Goal: Transaction & Acquisition: Book appointment/travel/reservation

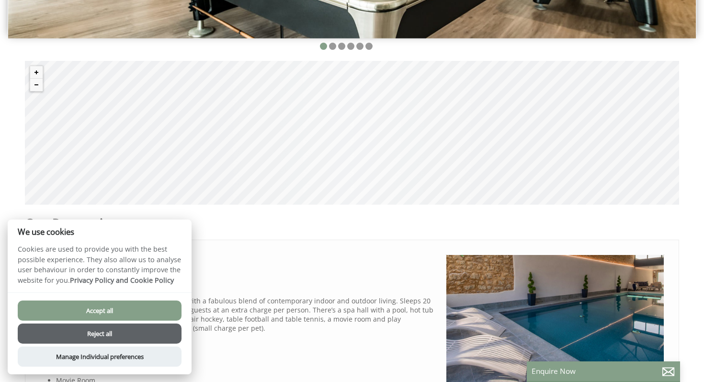
scroll to position [311, 0]
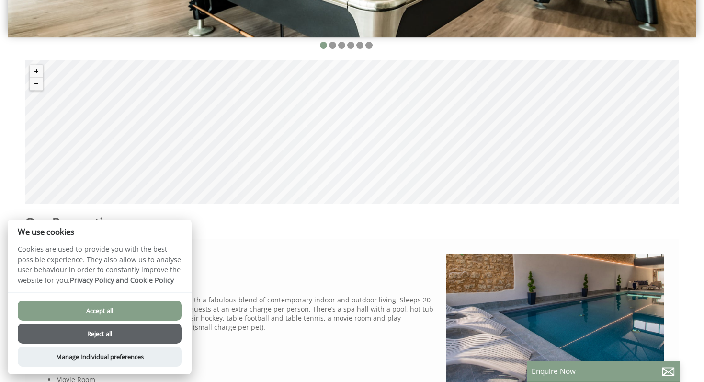
click at [115, 310] on button "Accept all" at bounding box center [100, 310] width 164 height 20
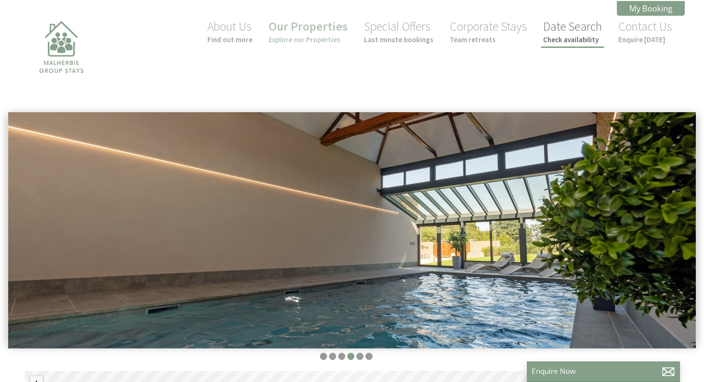
click at [570, 31] on link "Date Search Check availability" at bounding box center [572, 31] width 59 height 25
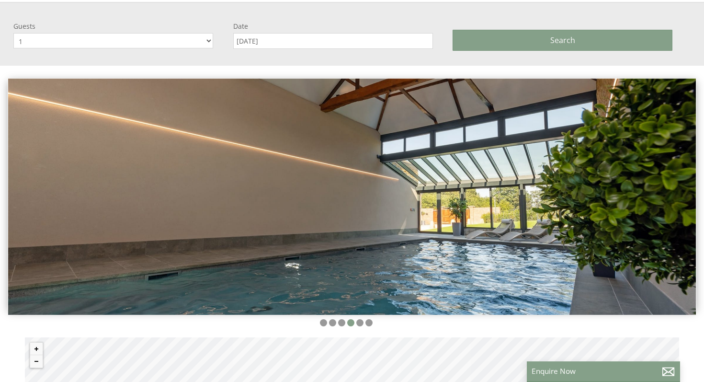
scroll to position [112, 0]
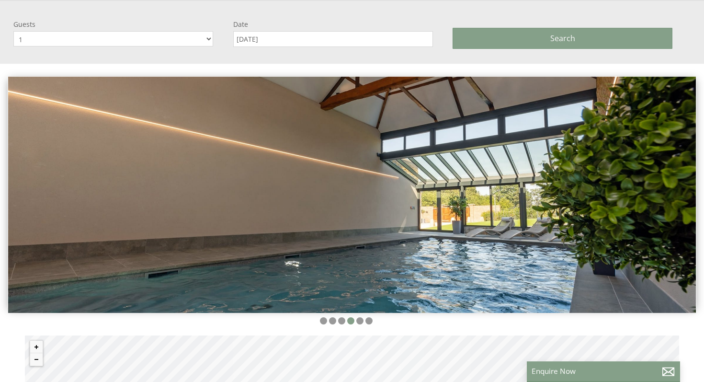
click at [152, 40] on select "1 2 3 4 5 6 7 8 9 10 11 12 13 14 15 16 17 18 19 20 21 22 23 24 25 26 27 28 29 30" at bounding box center [113, 38] width 200 height 15
select select "30"
click at [13, 31] on select "1 2 3 4 5 6 7 8 9 10 11 12 13 14 15 16 17 18 19 20 21 22 23 24 25 26 27 28 29 30" at bounding box center [113, 38] width 200 height 15
click at [310, 34] on input "[DATE]" at bounding box center [333, 39] width 200 height 16
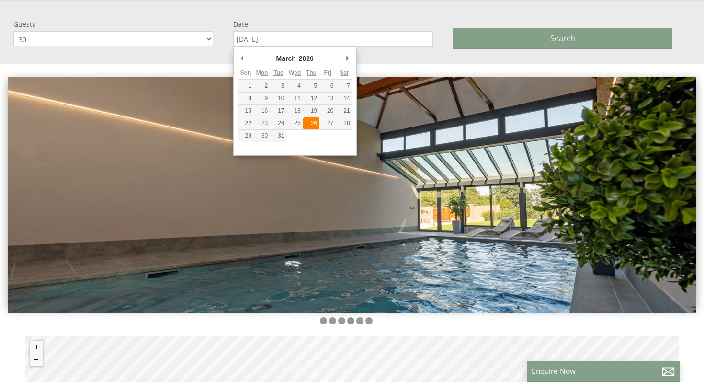
type input "[DATE]"
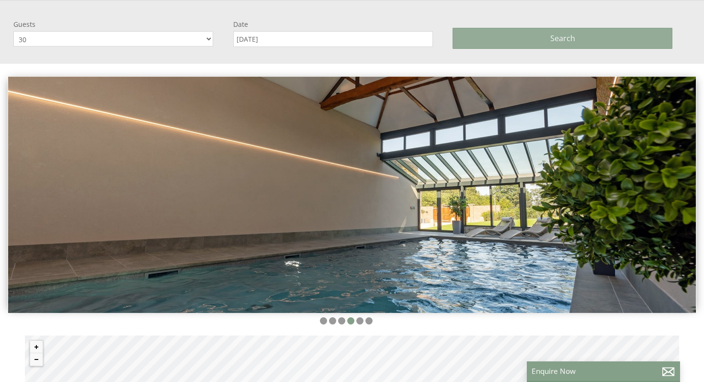
click at [549, 36] on button "Search" at bounding box center [563, 38] width 220 height 21
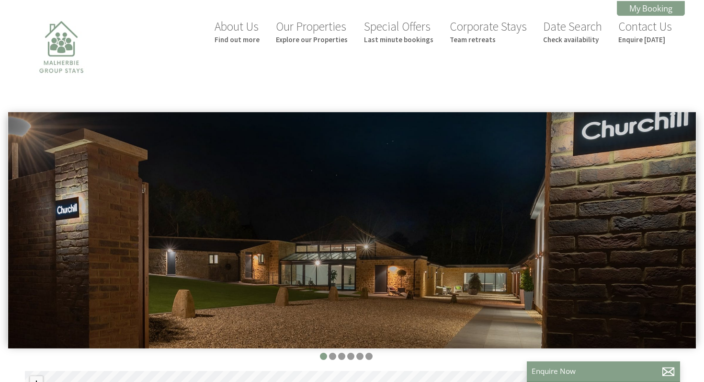
scroll to position [112, 0]
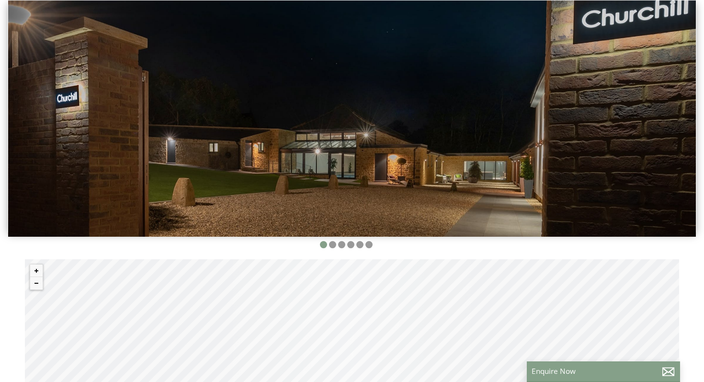
select select "30"
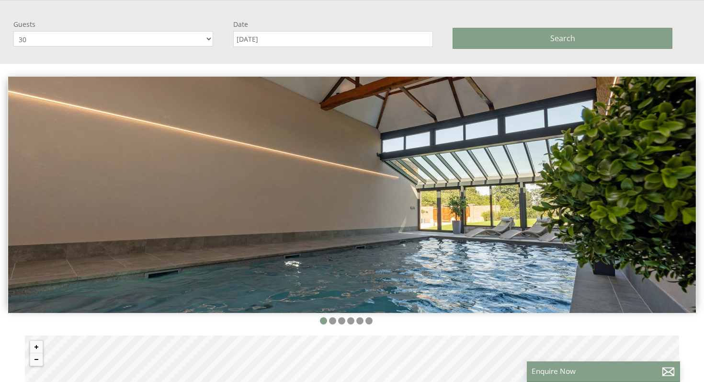
scroll to position [0, 9]
